Goal: Navigation & Orientation: Find specific page/section

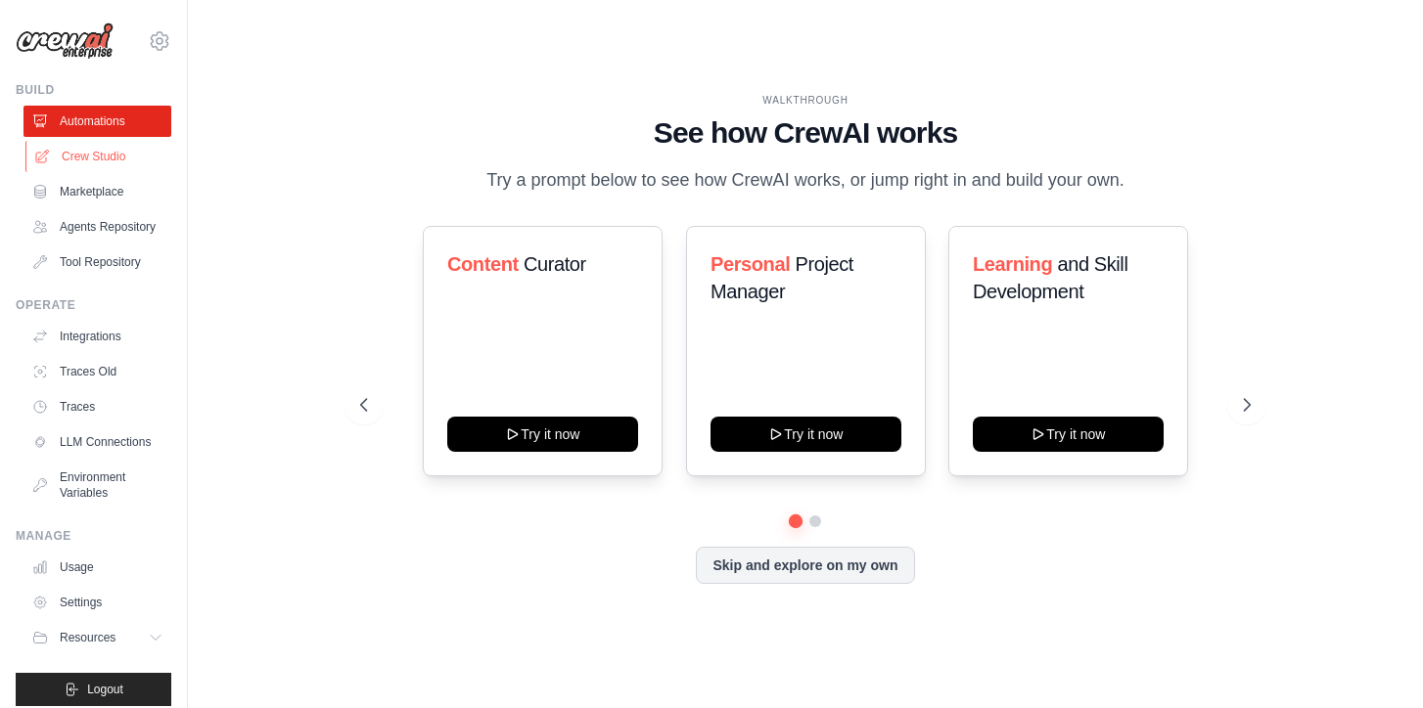
click at [105, 153] on link "Crew Studio" at bounding box center [99, 156] width 148 height 31
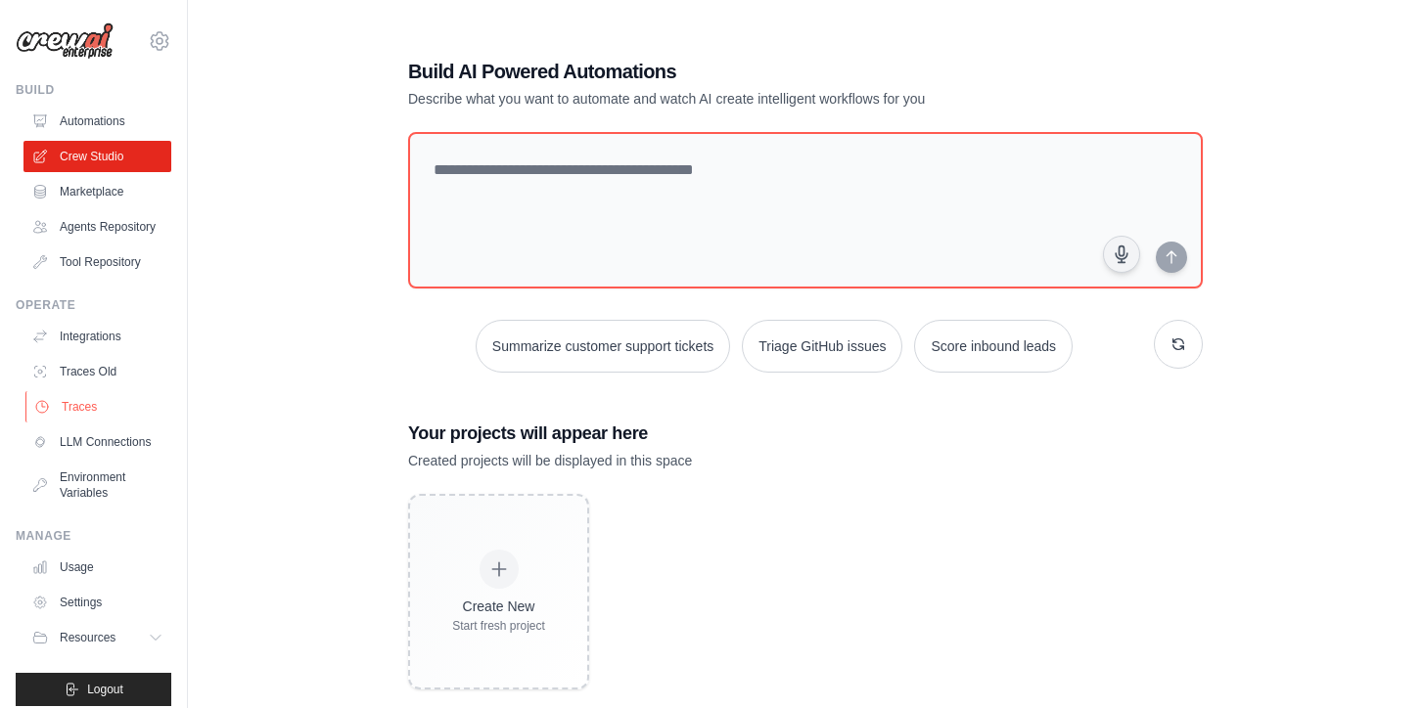
click at [88, 410] on link "Traces" at bounding box center [99, 406] width 148 height 31
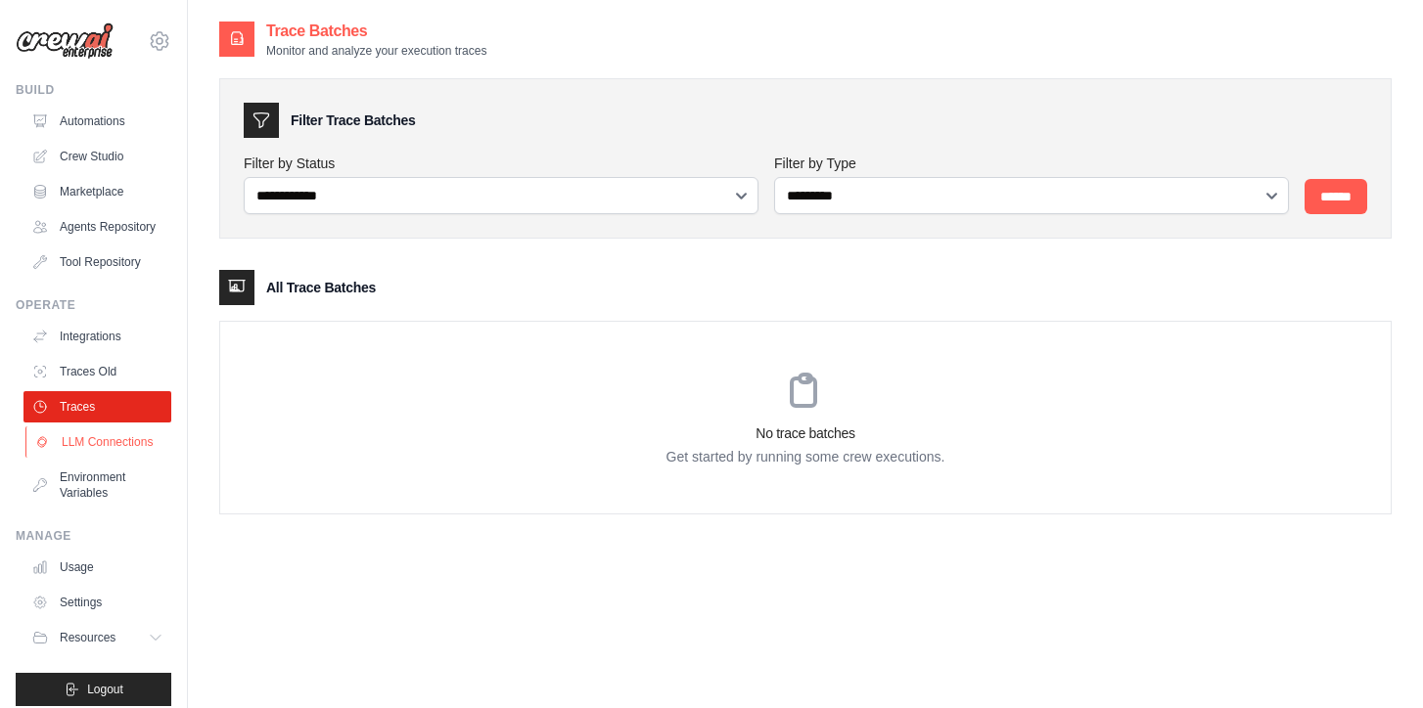
click at [123, 444] on link "LLM Connections" at bounding box center [99, 442] width 148 height 31
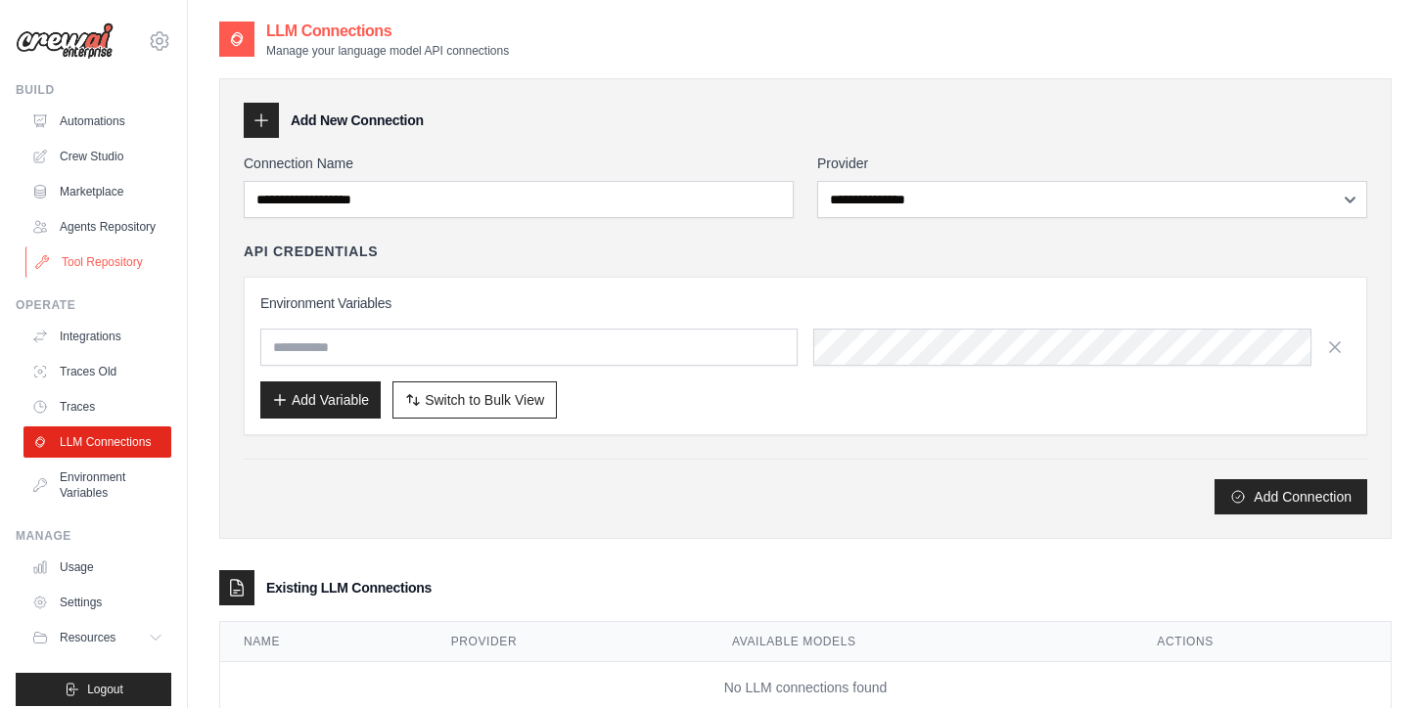
click at [122, 251] on link "Tool Repository" at bounding box center [99, 262] width 148 height 31
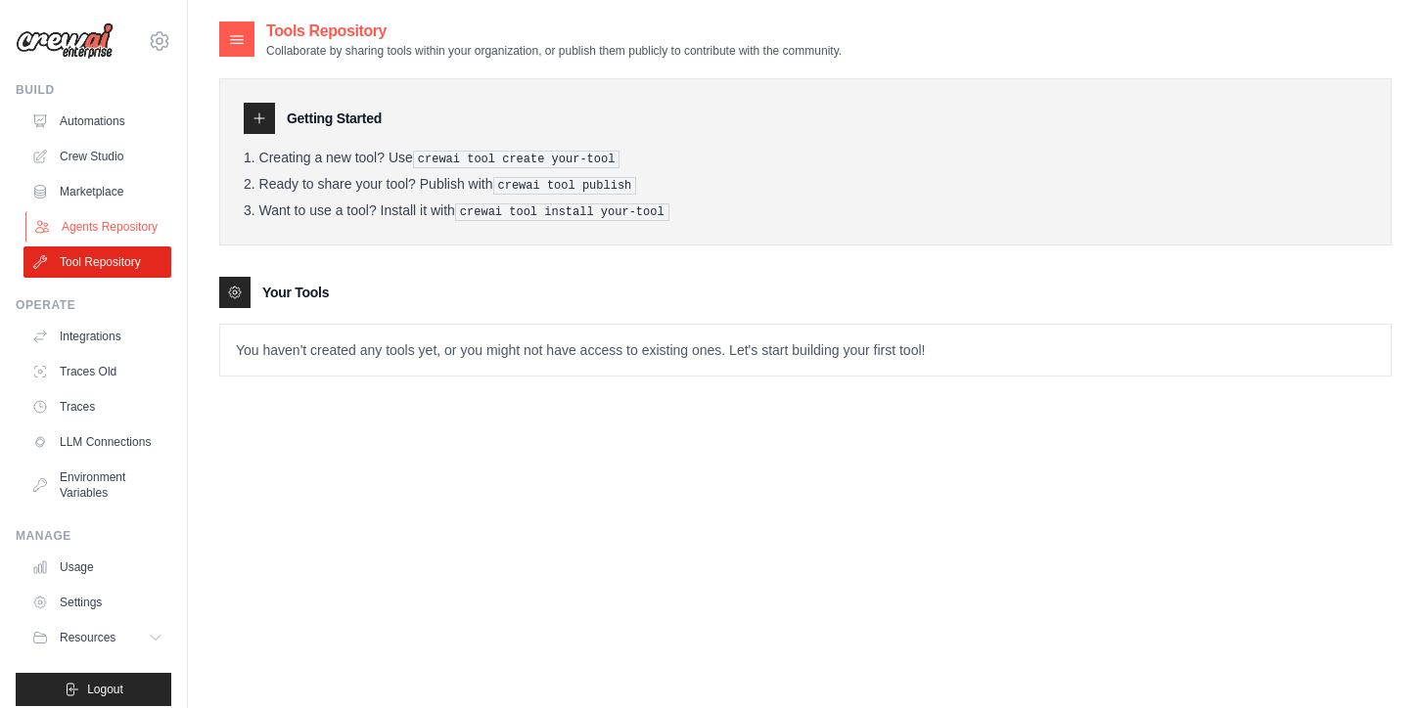
click at [118, 225] on link "Agents Repository" at bounding box center [99, 226] width 148 height 31
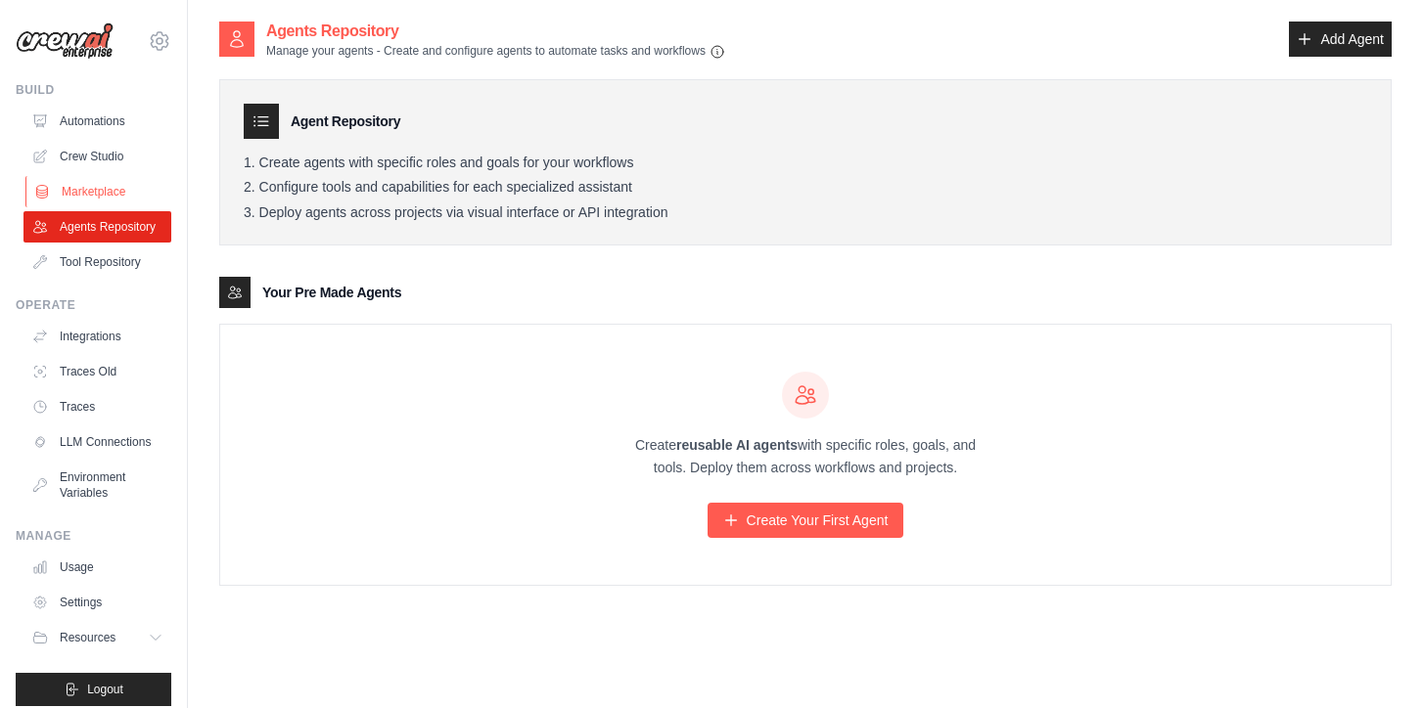
click at [110, 182] on link "Marketplace" at bounding box center [99, 191] width 148 height 31
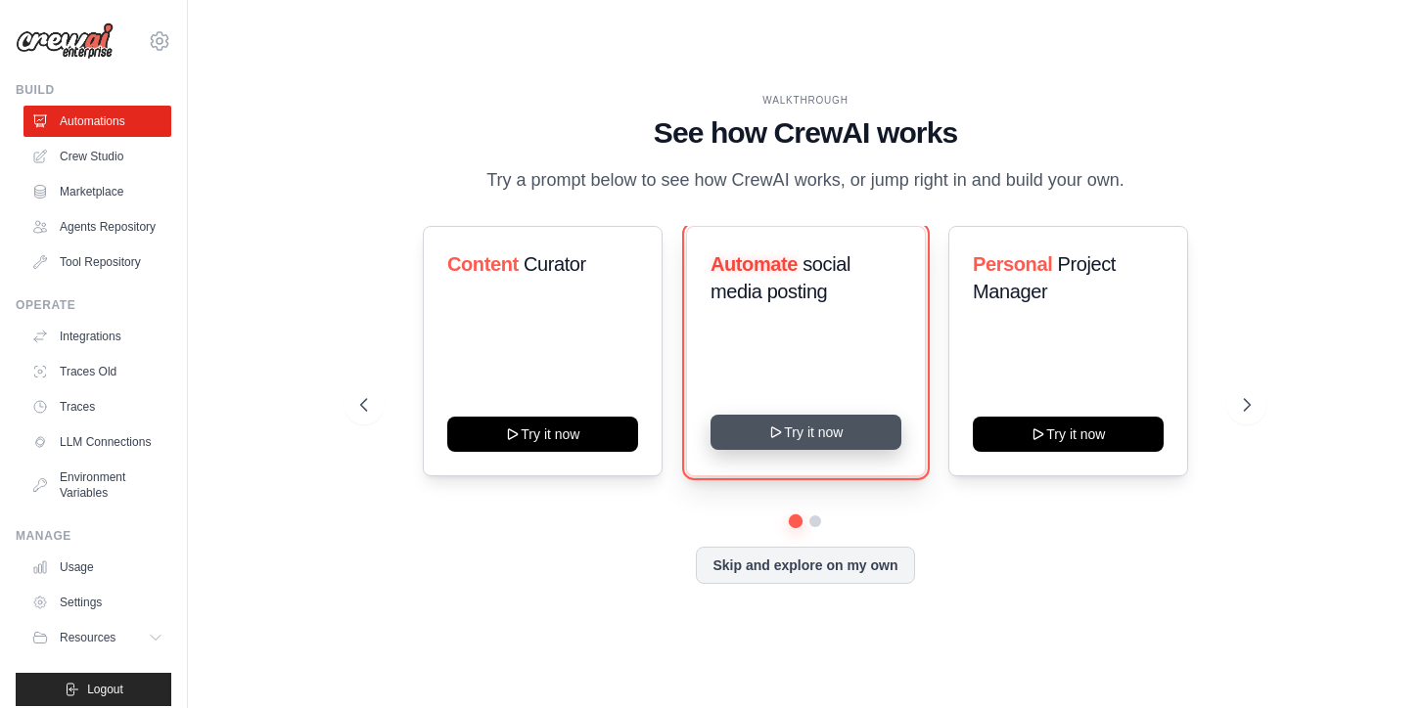
click at [805, 429] on button "Try it now" at bounding box center [805, 432] width 191 height 35
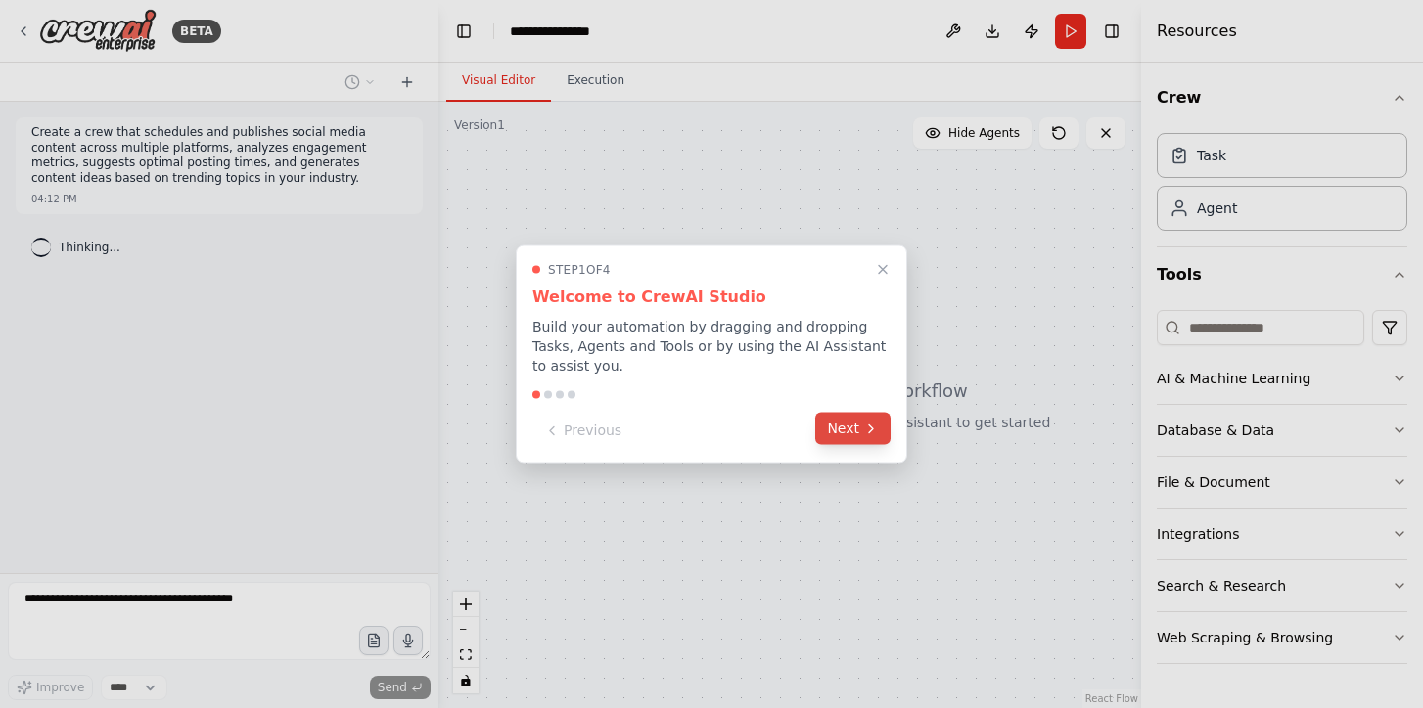
click at [859, 429] on button "Next" at bounding box center [852, 429] width 75 height 32
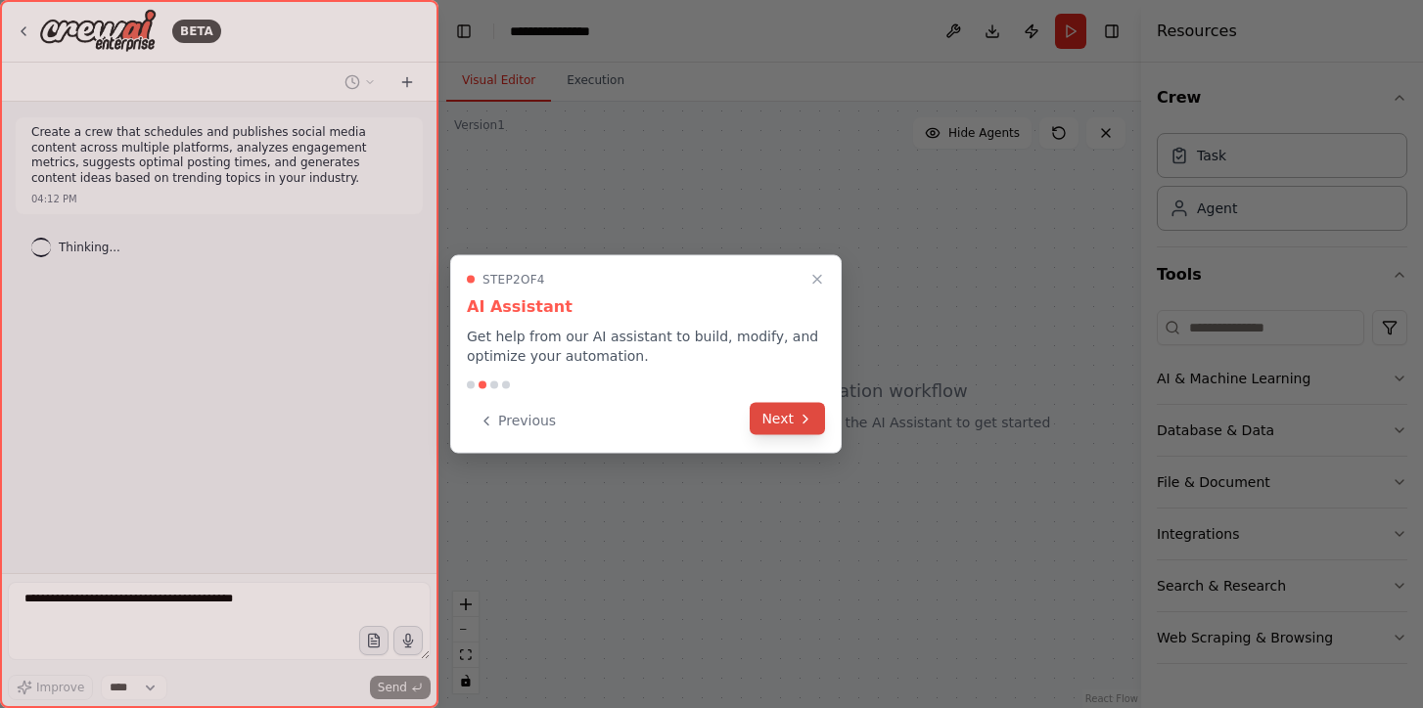
click at [794, 425] on button "Next" at bounding box center [786, 419] width 75 height 32
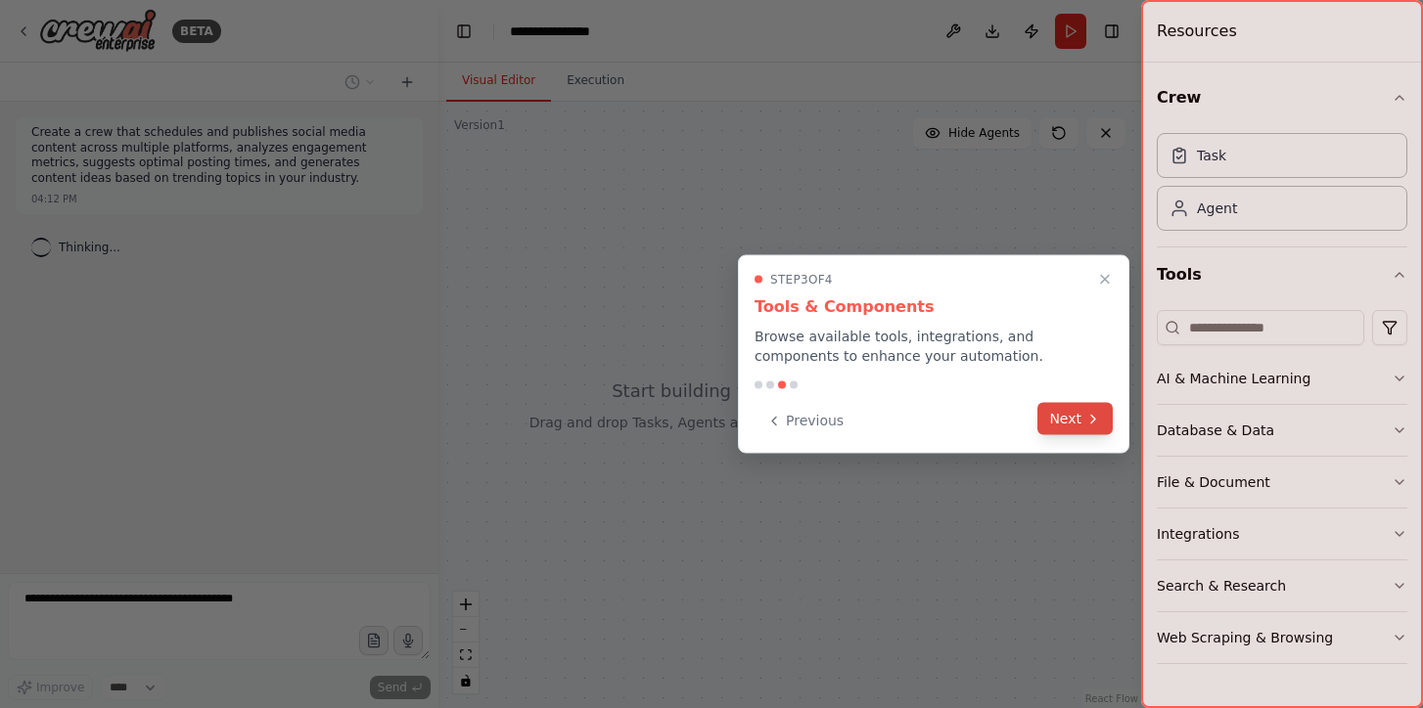
click at [1071, 423] on button "Next" at bounding box center [1074, 419] width 75 height 32
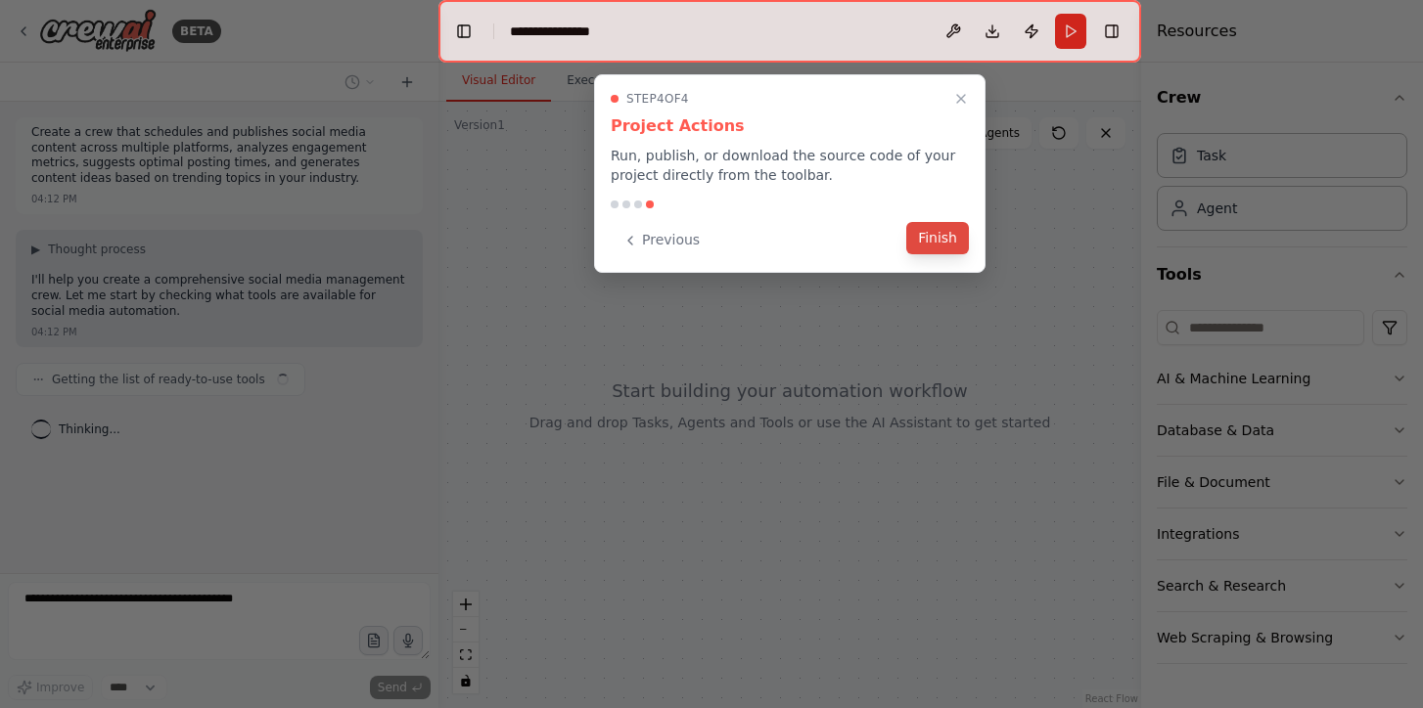
click at [946, 248] on button "Finish" at bounding box center [937, 238] width 63 height 32
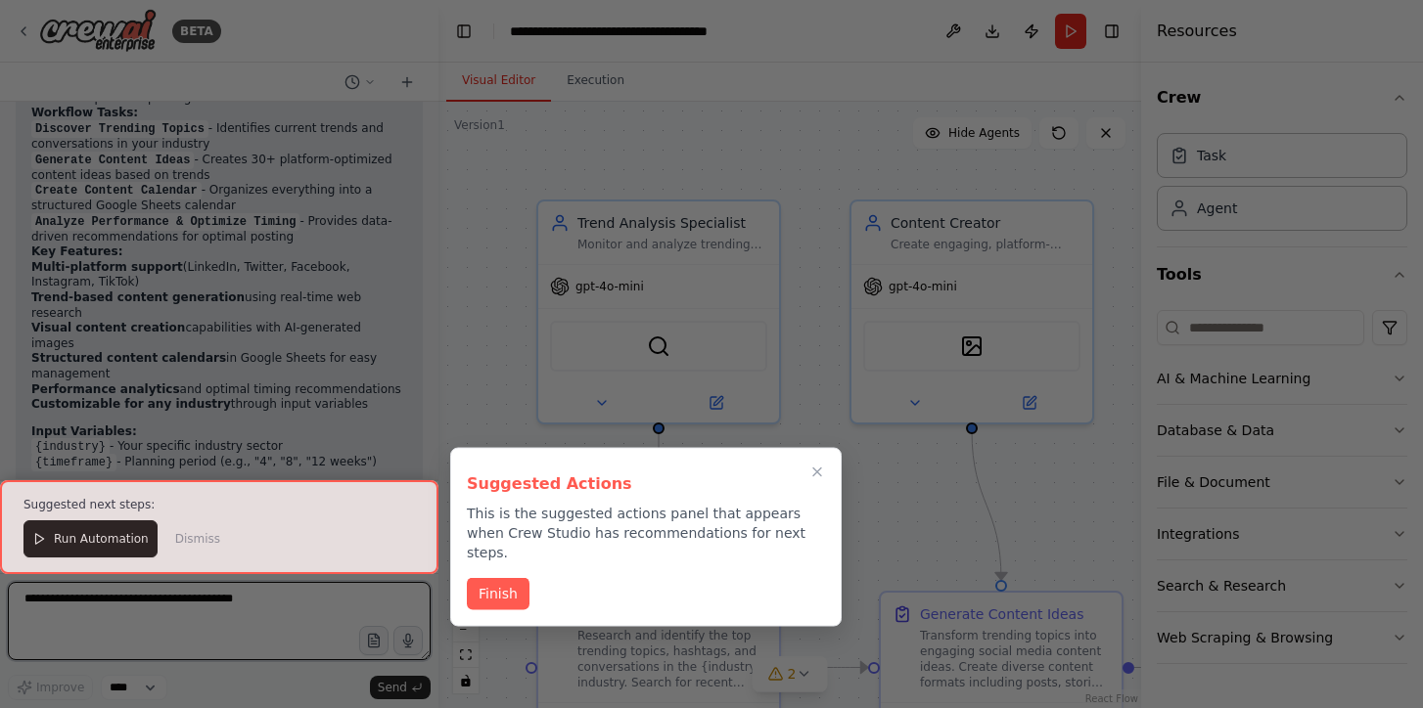
scroll to position [2580, 0]
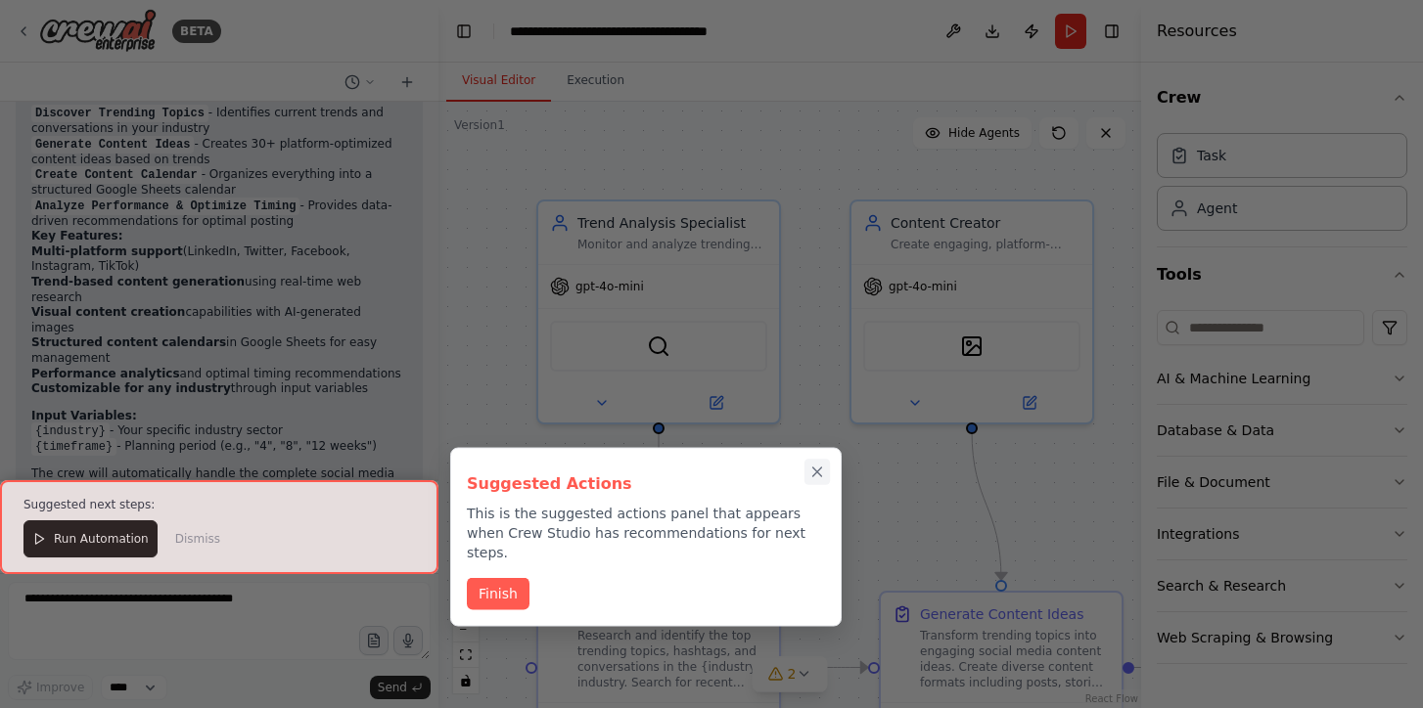
click at [820, 470] on icon "Close walkthrough" at bounding box center [817, 473] width 18 height 18
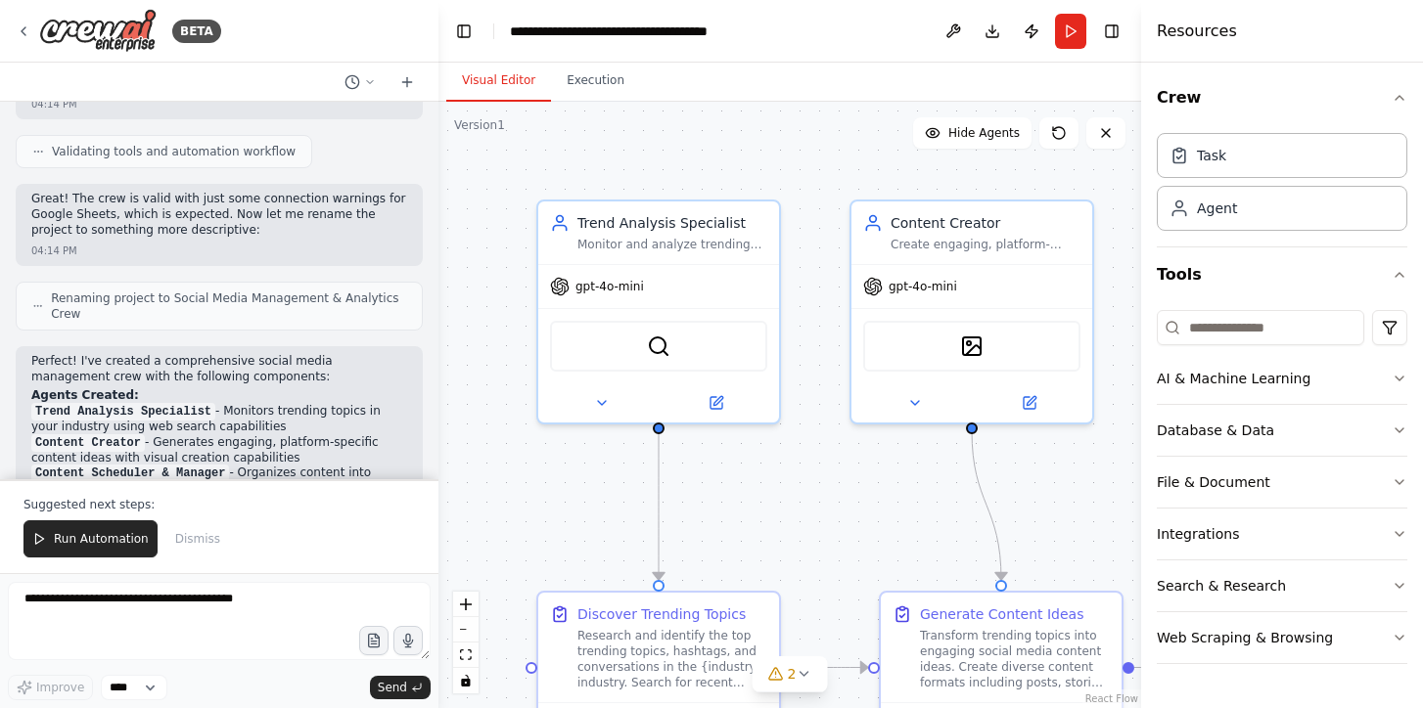
scroll to position [2135, 0]
